Goal: Navigation & Orientation: Find specific page/section

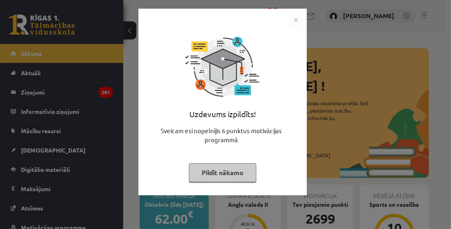
drag, startPoint x: 232, startPoint y: 174, endPoint x: 240, endPoint y: 160, distance: 15.9
click at [232, 173] on button "Pildīt nākamo" at bounding box center [222, 172] width 67 height 19
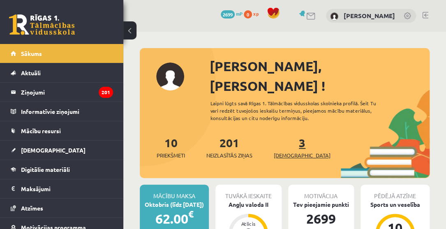
click at [288, 135] on link "3 Ieskaites" at bounding box center [302, 147] width 57 height 24
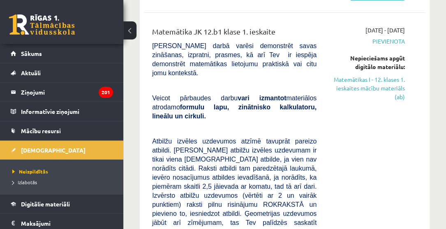
scroll to position [74, 0]
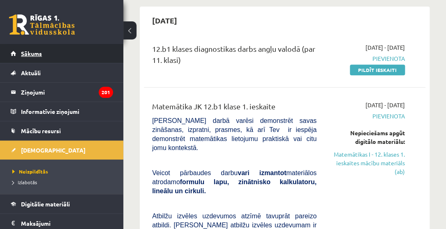
click at [37, 51] on span "Sākums" at bounding box center [31, 53] width 21 height 7
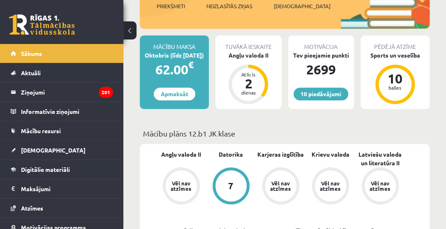
scroll to position [74, 0]
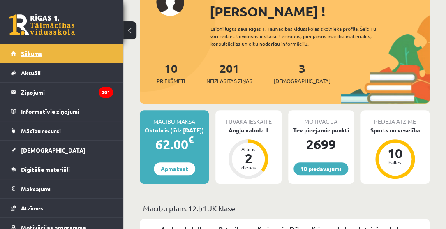
click at [36, 52] on span "Sākums" at bounding box center [31, 53] width 21 height 7
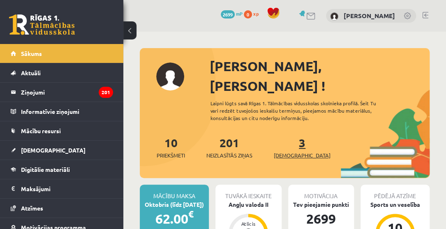
click at [287, 135] on link "3 Ieskaites" at bounding box center [302, 147] width 57 height 24
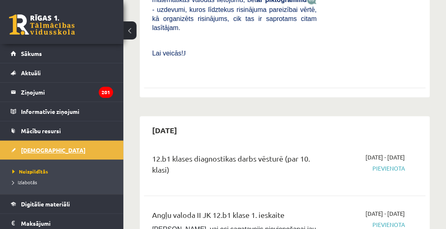
scroll to position [37, 0]
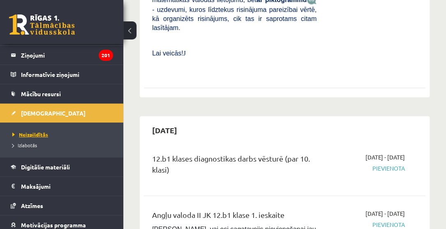
click at [41, 131] on span "Neizpildītās" at bounding box center [30, 134] width 36 height 7
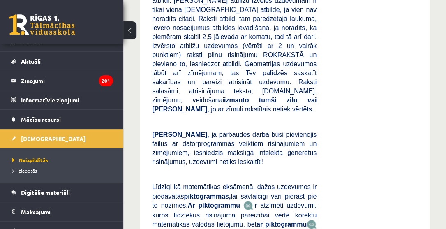
scroll to position [80, 0]
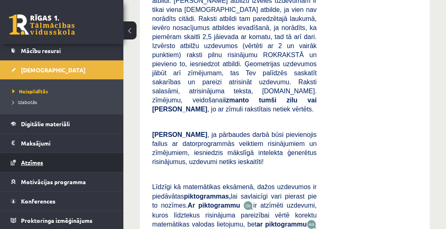
click at [32, 161] on span "Atzīmes" at bounding box center [32, 162] width 22 height 7
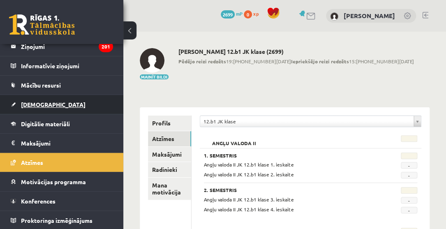
click at [40, 104] on span "[DEMOGRAPHIC_DATA]" at bounding box center [53, 104] width 65 height 7
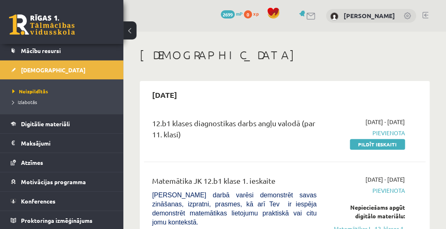
click at [424, 12] on link at bounding box center [425, 15] width 6 height 7
